Goal: Information Seeking & Learning: Learn about a topic

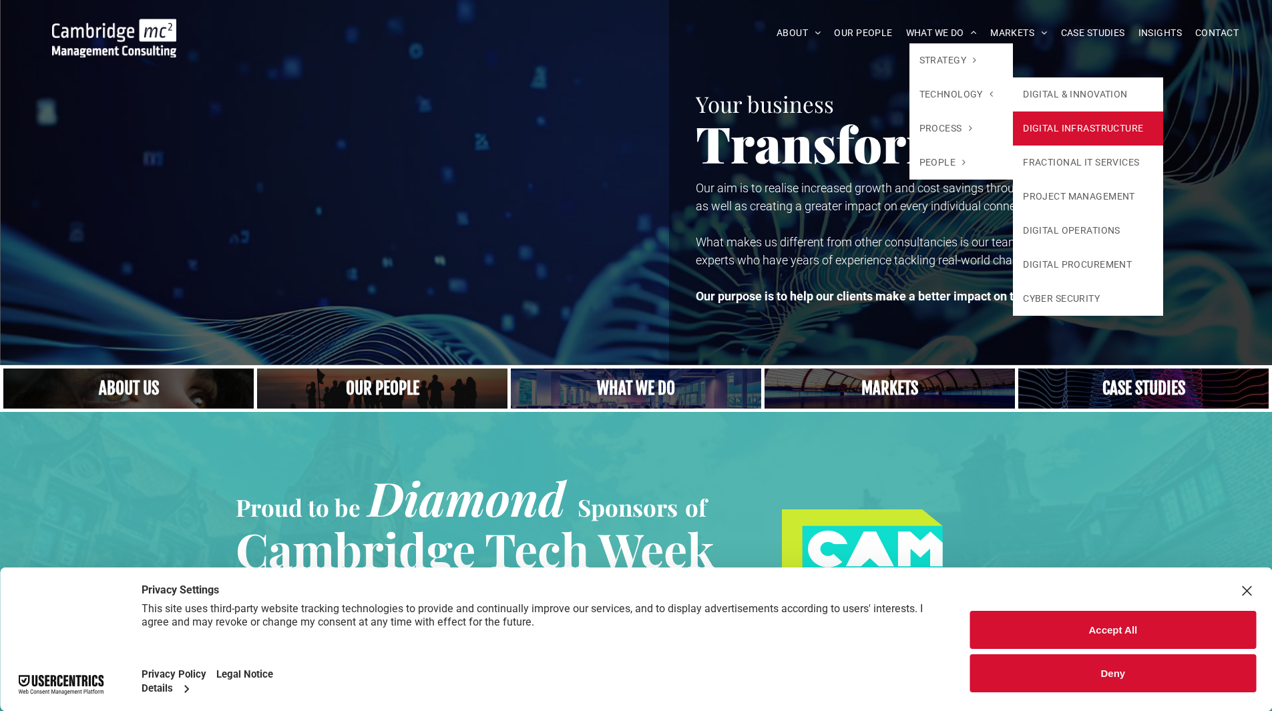
click at [1091, 130] on link "DIGITAL INFRASTRUCTURE" at bounding box center [1088, 129] width 150 height 34
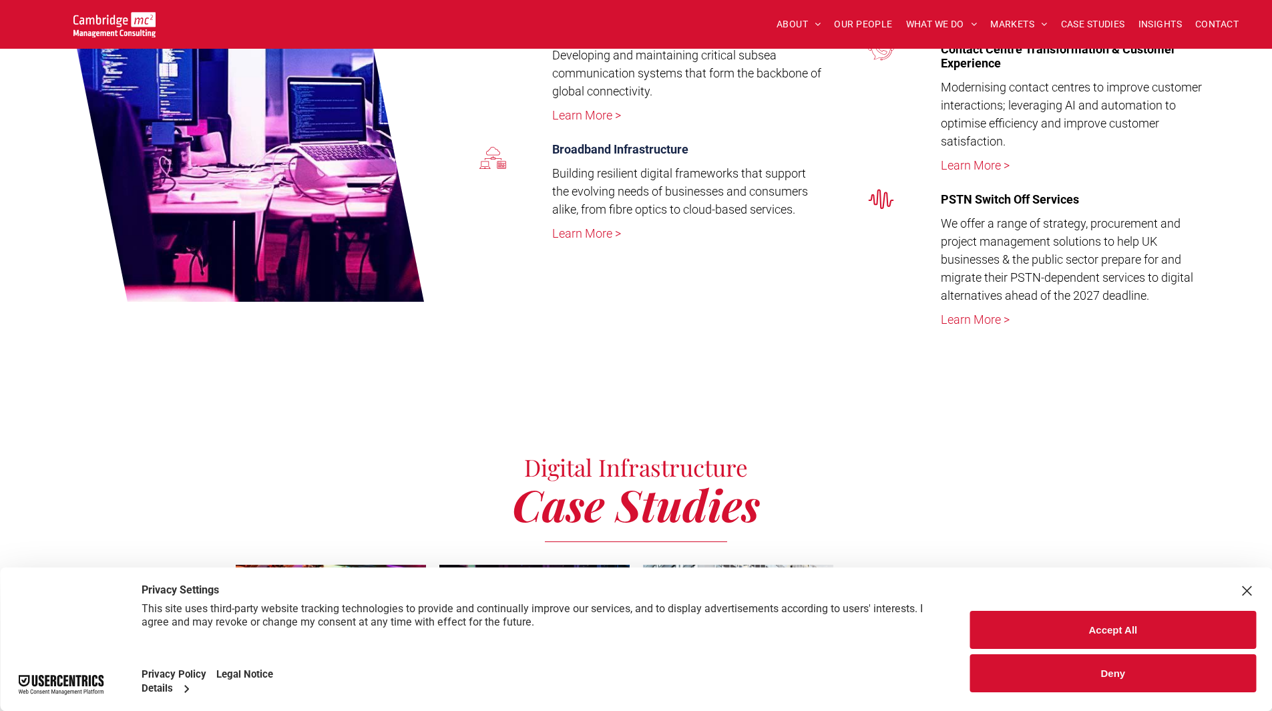
scroll to position [2939, 0]
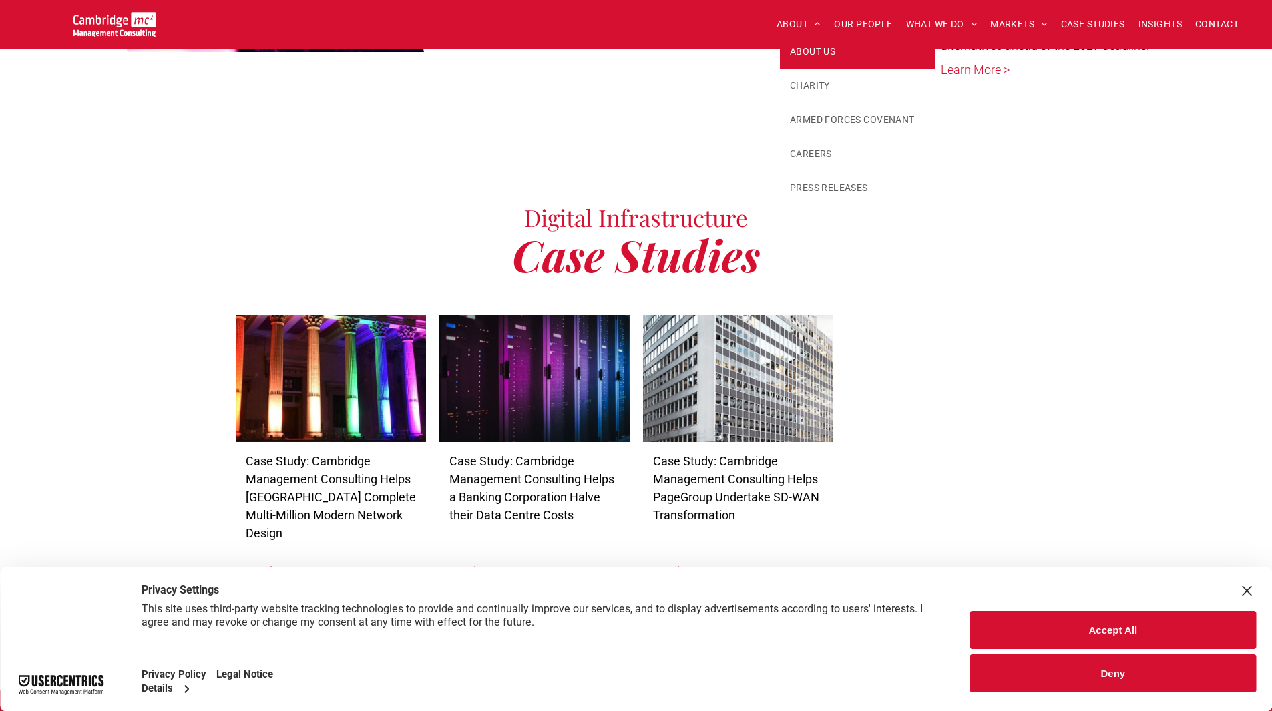
click at [801, 49] on span "ABOUT US" at bounding box center [812, 52] width 45 height 14
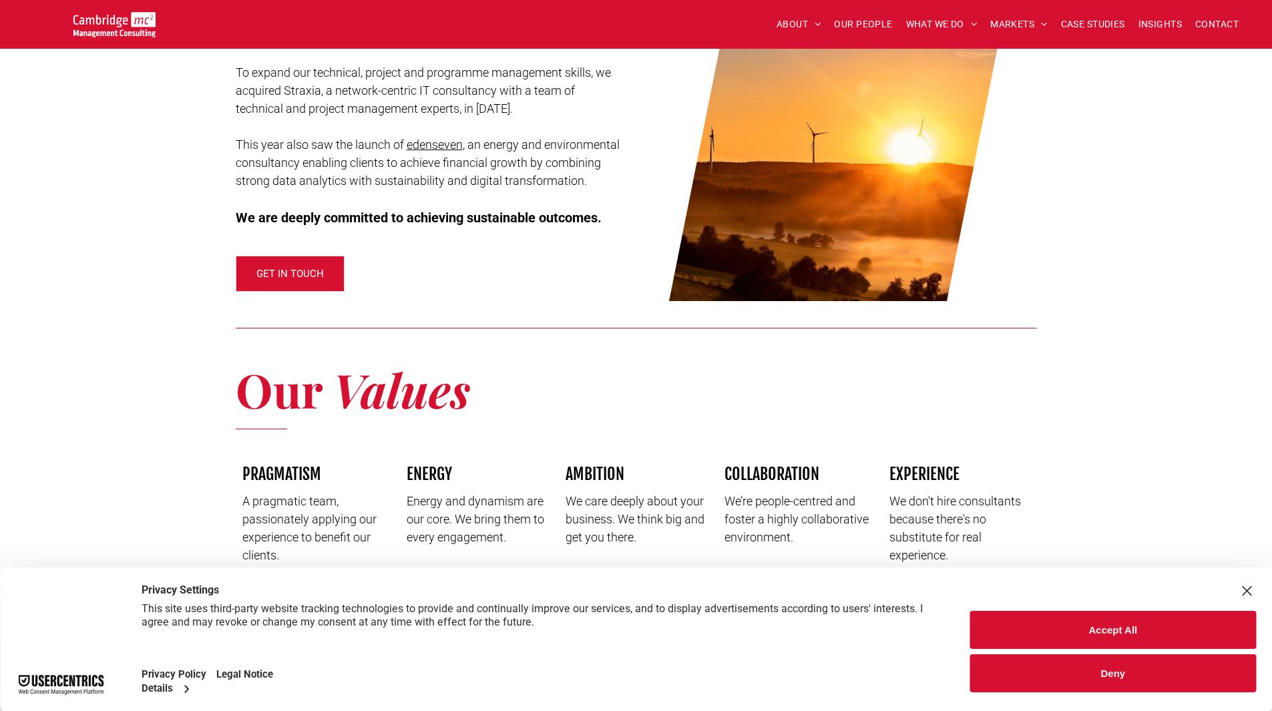
scroll to position [1403, 0]
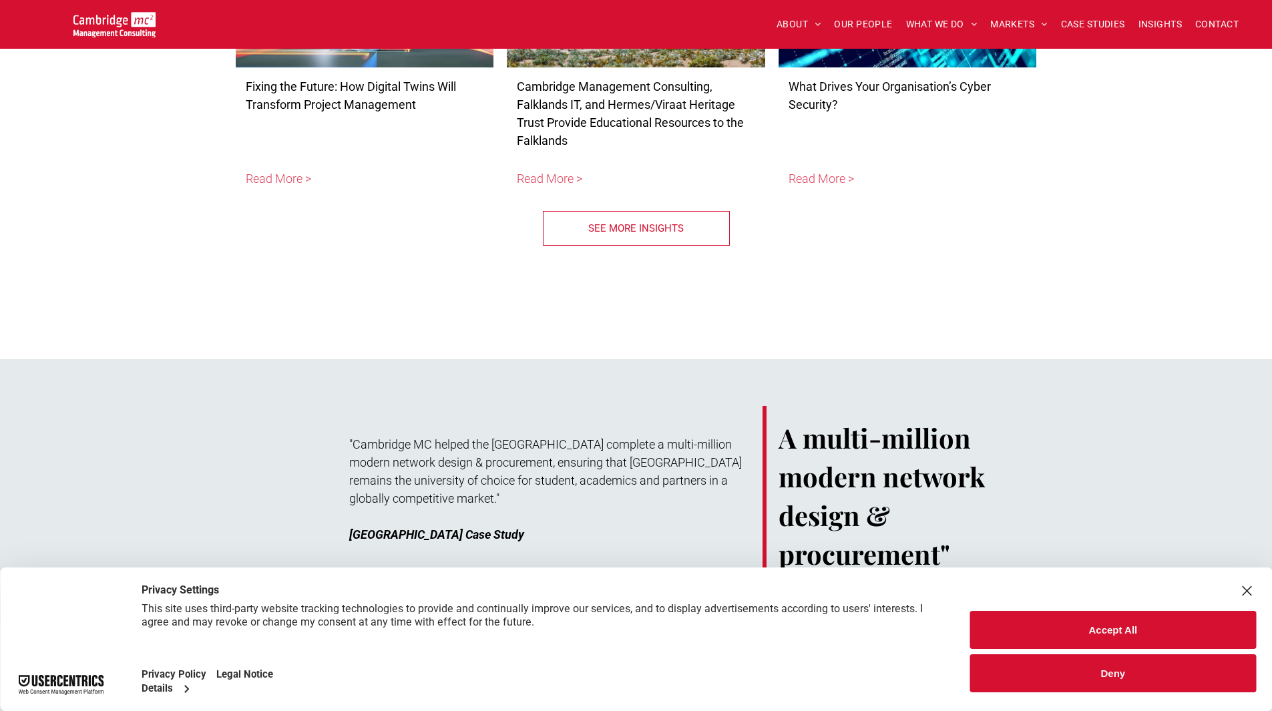
scroll to position [4635, 0]
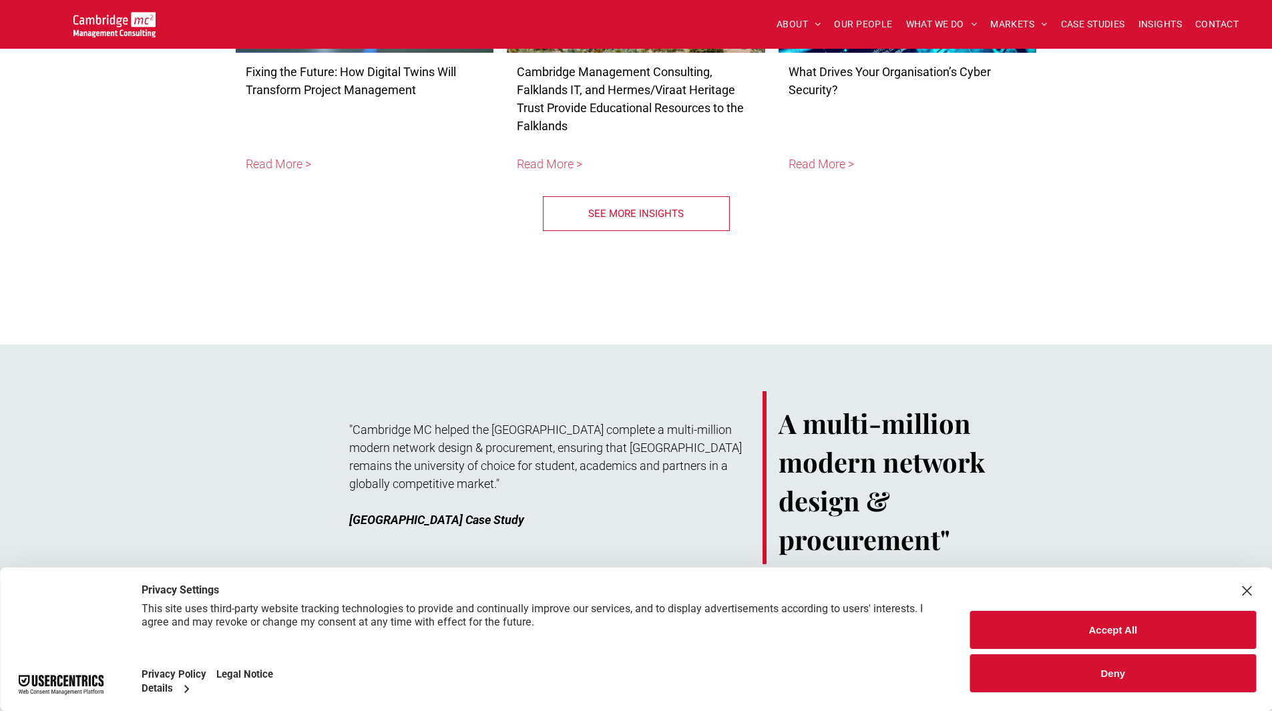
click at [644, 197] on span "SEE MORE INSIGHTS" at bounding box center [636, 213] width 96 height 33
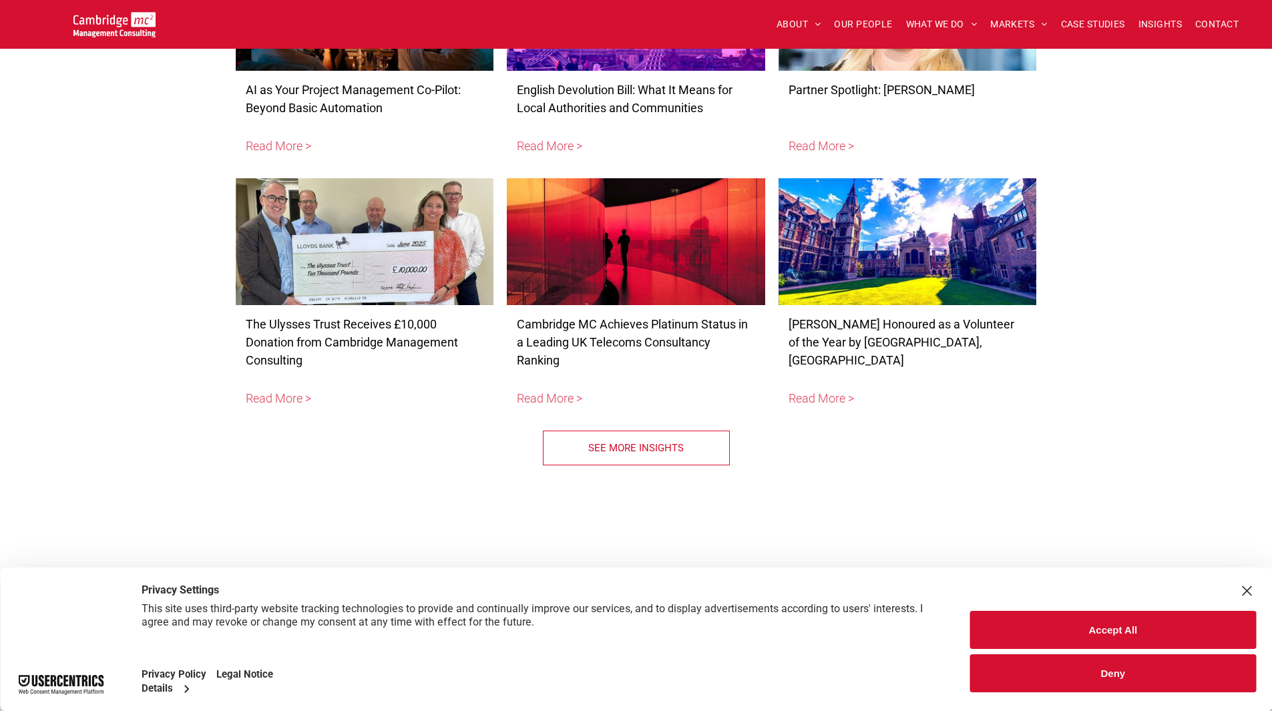
scroll to position [4902, 0]
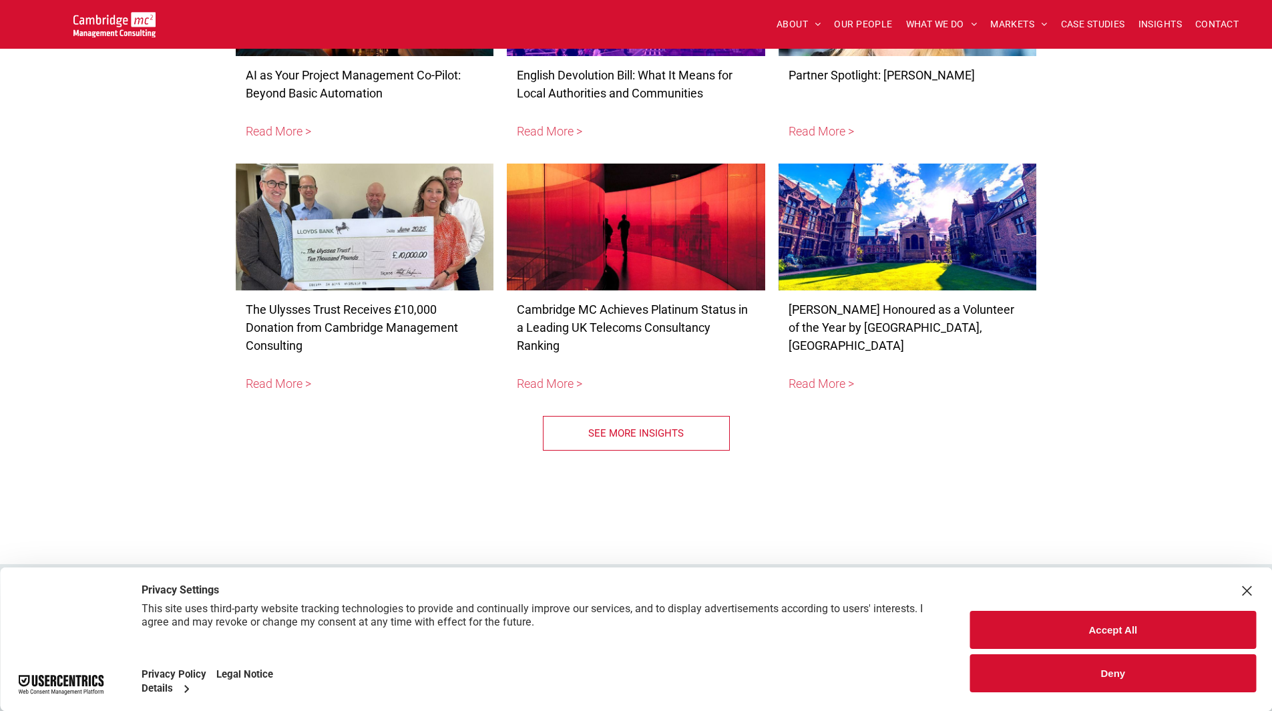
click at [637, 417] on span "SEE MORE INSIGHTS" at bounding box center [636, 433] width 96 height 33
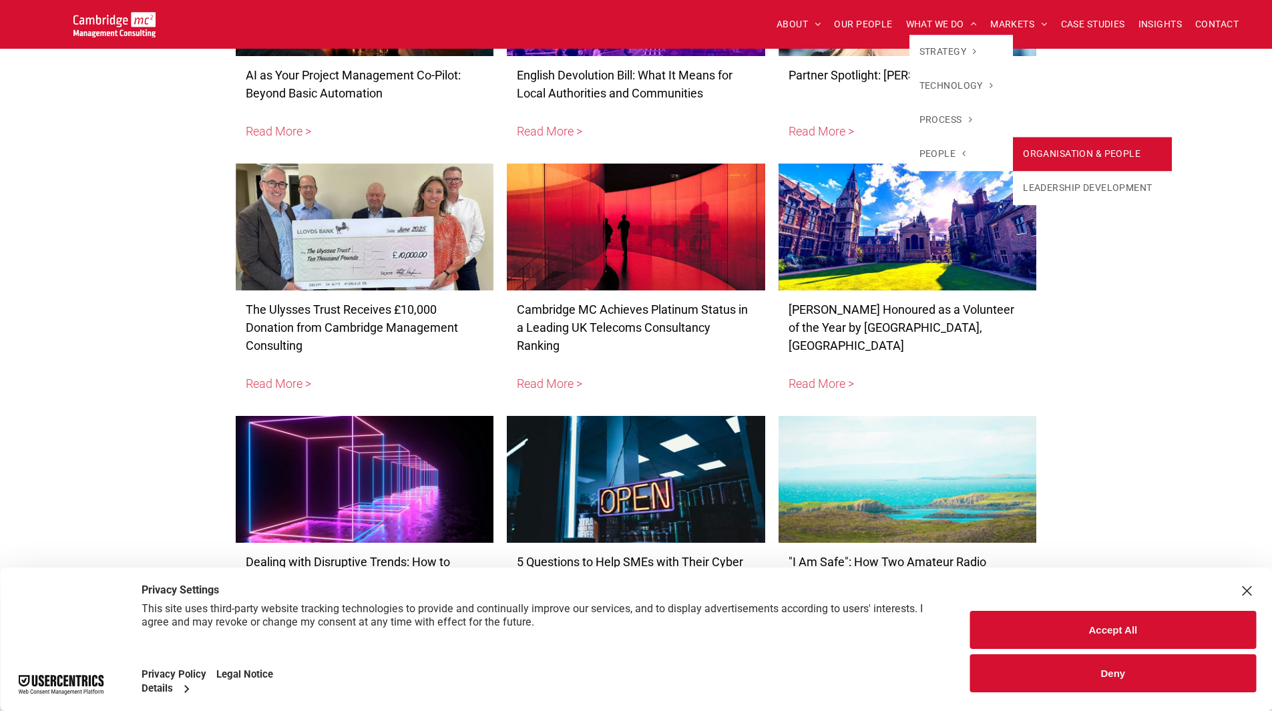
click at [1069, 152] on link "ORGANISATION & PEOPLE" at bounding box center [1092, 154] width 159 height 34
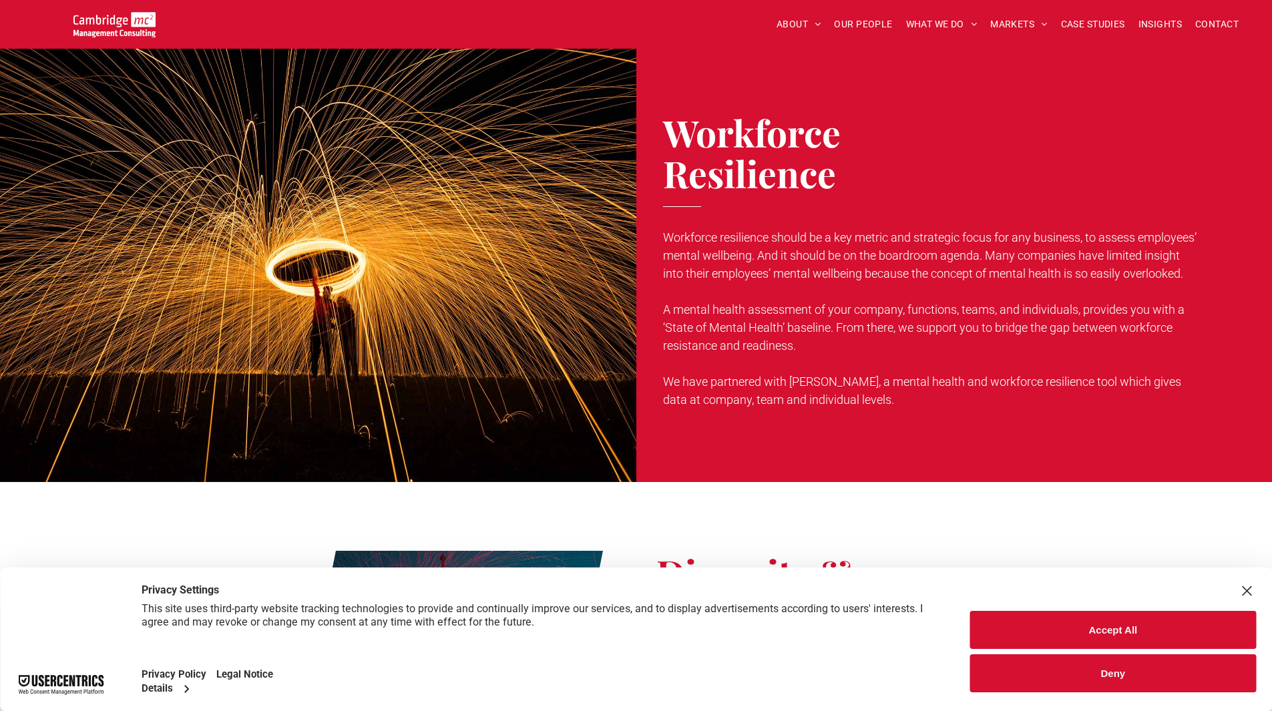
scroll to position [1603, 0]
